Goal: Information Seeking & Learning: Learn about a topic

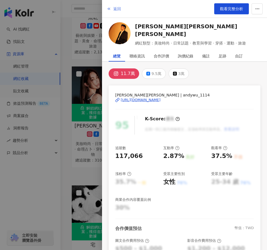
click at [112, 7] on button "返回" at bounding box center [113, 8] width 15 height 11
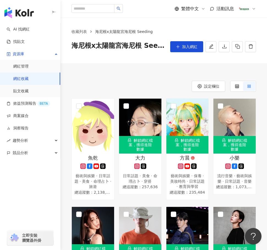
click at [28, 76] on link "網紅收藏" at bounding box center [20, 78] width 15 height 5
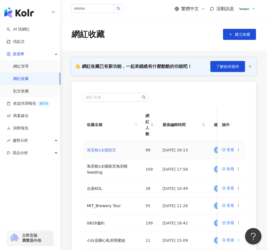
click at [98, 152] on link "海尼根x太陽龍宮" at bounding box center [101, 150] width 29 height 4
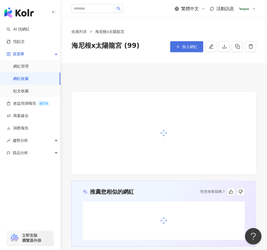
click at [180, 42] on button "加入網紅" at bounding box center [186, 46] width 33 height 11
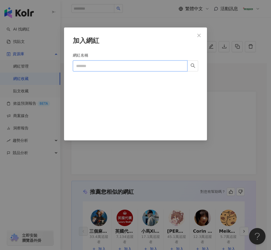
click at [118, 64] on input "網紅名稱" at bounding box center [130, 65] width 115 height 11
paste input "**********"
type input "**********"
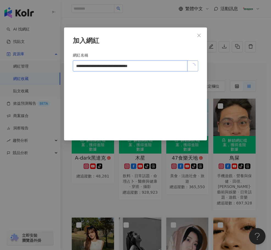
click at [194, 69] on button "button" at bounding box center [192, 65] width 11 height 11
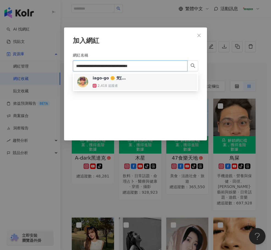
click at [149, 81] on div "iago-go 🌼 梵雅戈 2,418 追蹤者" at bounding box center [135, 81] width 116 height 13
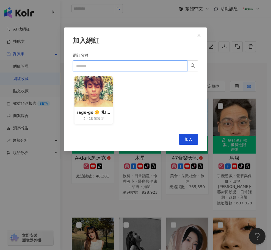
click at [107, 67] on input "網紅名稱" at bounding box center [130, 65] width 115 height 11
paste input "**********"
type input "**********"
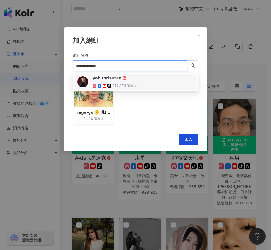
click at [124, 78] on span "yakitorisutan" at bounding box center [111, 77] width 36 height 5
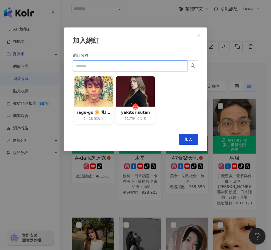
drag, startPoint x: 95, startPoint y: 65, endPoint x: 94, endPoint y: 69, distance: 4.7
click at [95, 65] on input "網紅名稱" at bounding box center [130, 65] width 115 height 11
paste input "********"
type input "********"
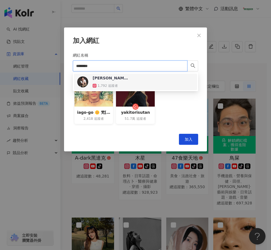
click at [130, 78] on div "Isaac 小邁 1,792 追蹤者" at bounding box center [135, 81] width 116 height 13
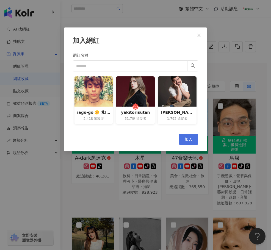
click at [191, 141] on span "加入" at bounding box center [189, 139] width 8 height 4
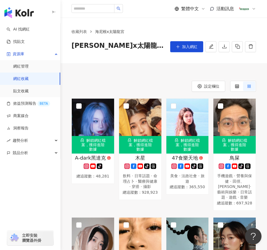
click at [136, 88] on div "設定欄位" at bounding box center [163, 86] width 184 height 11
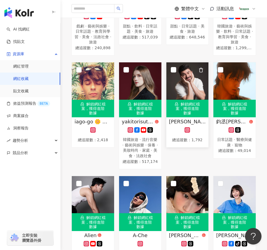
click at [188, 132] on rect at bounding box center [187, 130] width 4 height 4
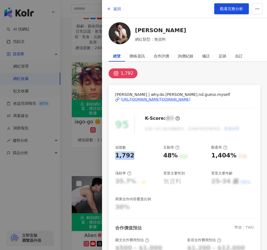
drag, startPoint x: 133, startPoint y: 157, endPoint x: 112, endPoint y: 157, distance: 21.2
click at [113, 157] on div "Isaac 小邁 | why.do.isaac.nd.guess.myself https://www.instagram.com/why.do.isaac.…" at bounding box center [184, 185] width 152 height 200
copy div "1,792"
drag, startPoint x: 168, startPoint y: 155, endPoint x: 175, endPoint y: 156, distance: 6.7
click at [175, 156] on div "追蹤數 1,792 互動率 48% 良好 觀看率 1,404% 不佳 漲粉率 35.7% 一般 受眾主要性別 無資料 受眾主要年齡 25-34 歲 76% 商…" at bounding box center [184, 178] width 138 height 66
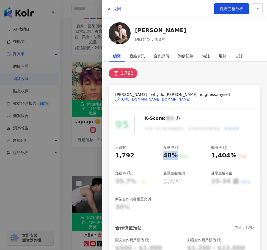
copy div "48%"
click at [228, 7] on span "觀看完整分析" at bounding box center [231, 9] width 23 height 4
click at [114, 10] on span "返回" at bounding box center [117, 9] width 8 height 4
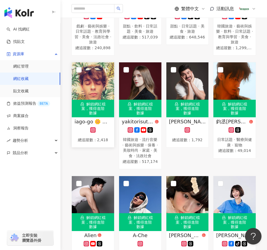
click at [91, 132] on rect at bounding box center [93, 130] width 4 height 4
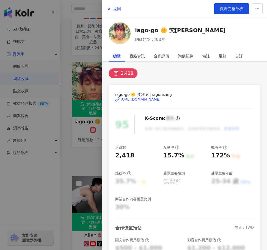
click at [73, 174] on div at bounding box center [133, 125] width 267 height 250
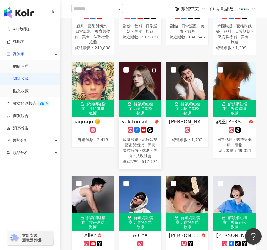
click at [131, 132] on rect at bounding box center [130, 130] width 4 height 4
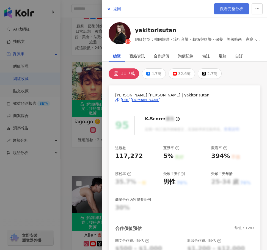
click at [231, 7] on span "觀看完整分析" at bounding box center [231, 9] width 23 height 4
click at [81, 138] on div at bounding box center [133, 125] width 267 height 250
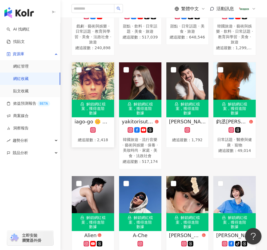
click at [94, 130] on icon at bounding box center [92, 129] width 5 height 5
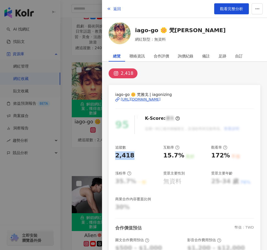
drag, startPoint x: 139, startPoint y: 157, endPoint x: 112, endPoint y: 158, distance: 26.7
click at [111, 158] on div "iago-go 🌼 梵雅戈 | iagonizing https://www.instagram.com/iagonizing/ 95 K-Score : 優…" at bounding box center [184, 185] width 152 height 200
copy div "2,418"
drag, startPoint x: 173, startPoint y: 157, endPoint x: 181, endPoint y: 157, distance: 7.4
click at [181, 157] on div "15.7% 良好" at bounding box center [184, 155] width 43 height 9
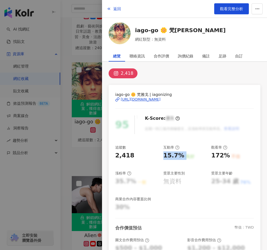
drag, startPoint x: 161, startPoint y: 153, endPoint x: 181, endPoint y: 156, distance: 19.7
click at [181, 156] on div "追蹤數 2,418 互動率 15.7% 良好 觀看率 172% 不佳 漲粉率 35.7% 一般 受眾主要性別 無資料 受眾主要年齡 25-34 歲 76% 商…" at bounding box center [184, 178] width 138 height 66
copy div "15.7% 良好"
click at [233, 9] on span "觀看完整分析" at bounding box center [231, 9] width 23 height 4
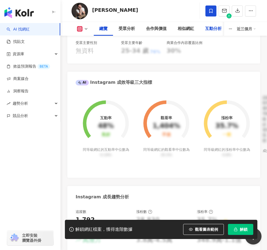
click at [207, 28] on div "互動分析" at bounding box center [213, 29] width 16 height 7
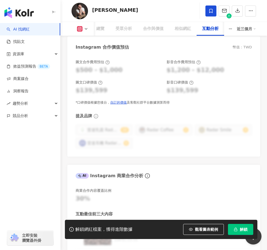
drag, startPoint x: 94, startPoint y: 124, endPoint x: 78, endPoint y: 125, distance: 16.0
copy div "843"
drag, startPoint x: 142, startPoint y: 125, endPoint x: 147, endPoint y: 125, distance: 5.0
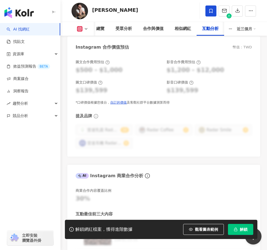
copy div "18"
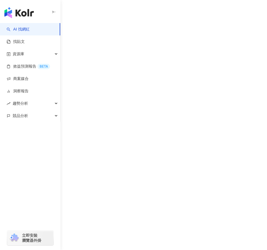
click at [247, 46] on div "AI 找網紅 找貼文 資源庫 效益預測報告 BETA 商案媒合 洞察報告 趨勢分析 競品分析 立即安裝 瀏覽器外掛" at bounding box center [133, 125] width 267 height 250
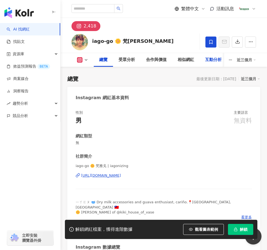
click at [206, 65] on div "互動分析" at bounding box center [212, 60] width 27 height 14
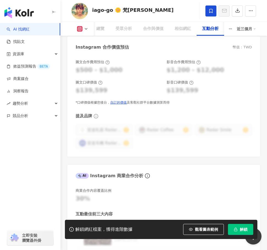
drag, startPoint x: 93, startPoint y: 124, endPoint x: 75, endPoint y: 124, distance: 17.3
copy div "379"
drag, startPoint x: 108, startPoint y: 126, endPoint x: 124, endPoint y: 125, distance: 15.9
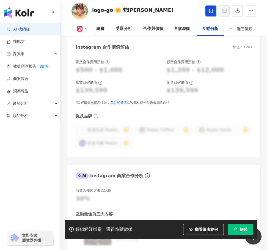
copy div "355"
drag, startPoint x: 138, startPoint y: 123, endPoint x: 148, endPoint y: 126, distance: 10.8
copy div "25"
